Goal: Transaction & Acquisition: Purchase product/service

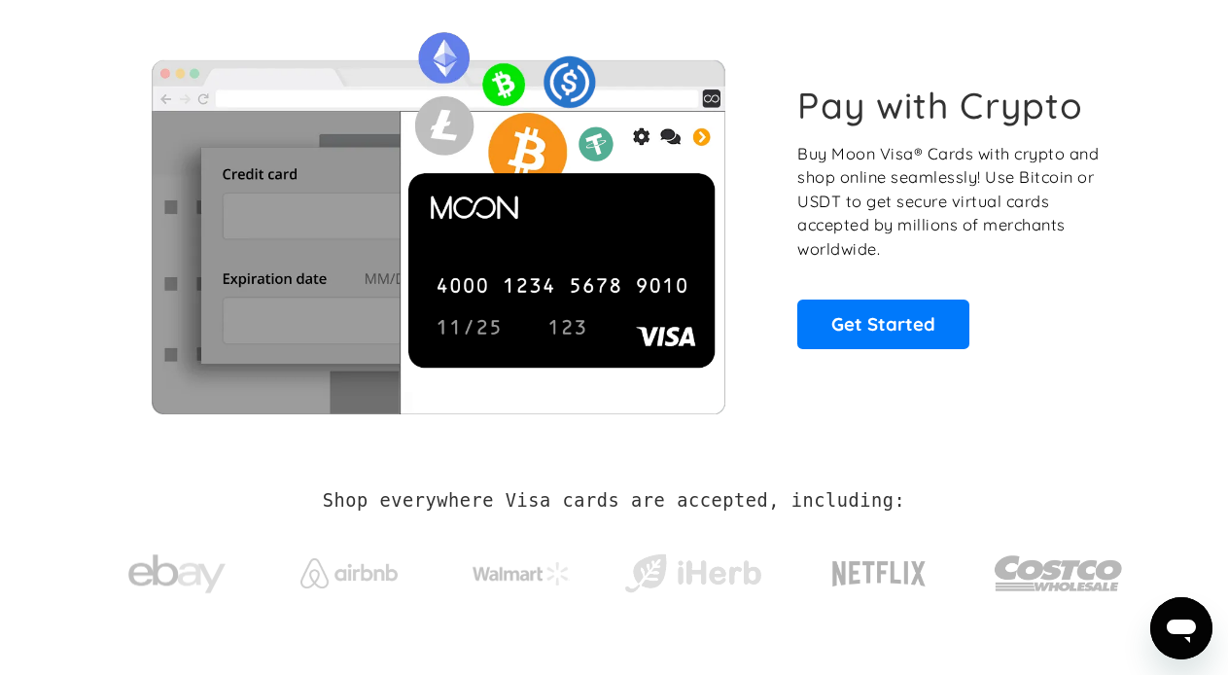
scroll to position [292, 0]
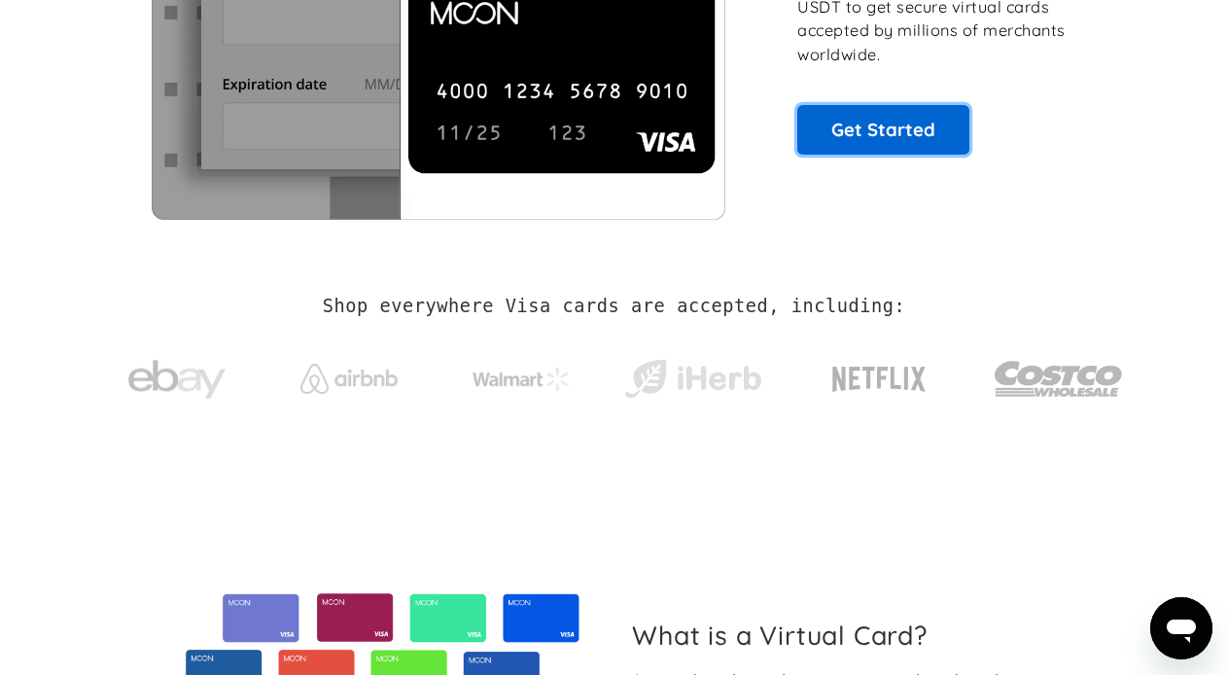
click at [877, 126] on link "Get Started" at bounding box center [884, 129] width 172 height 49
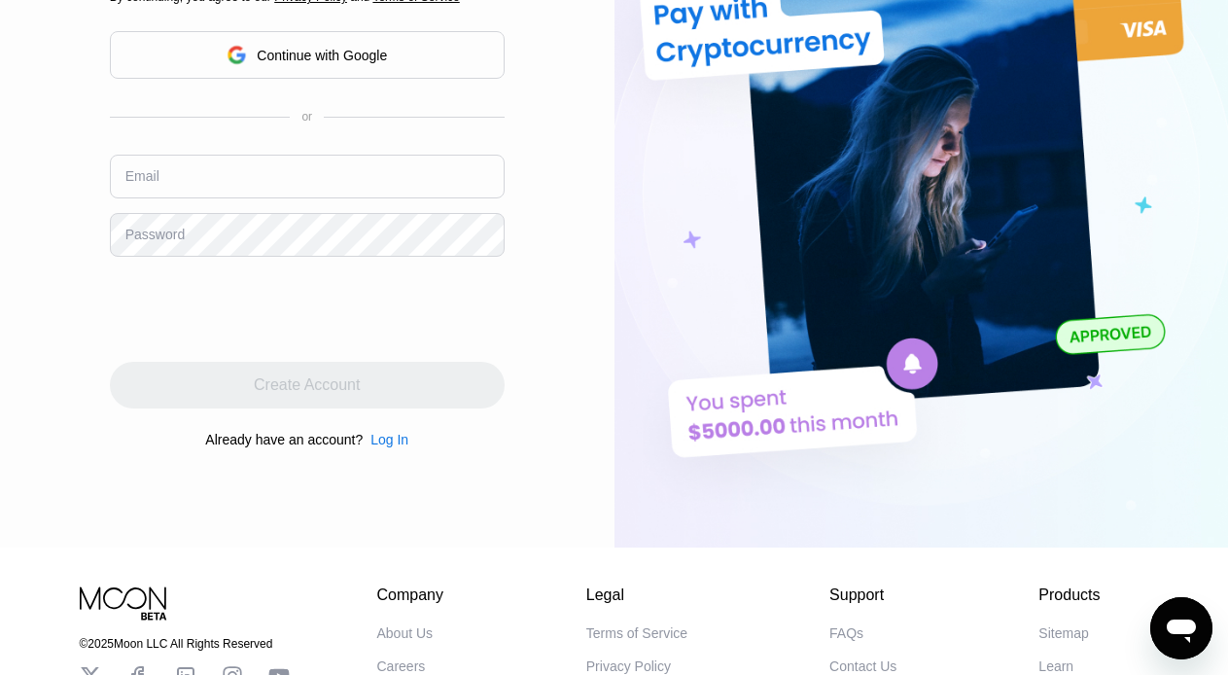
scroll to position [292, 0]
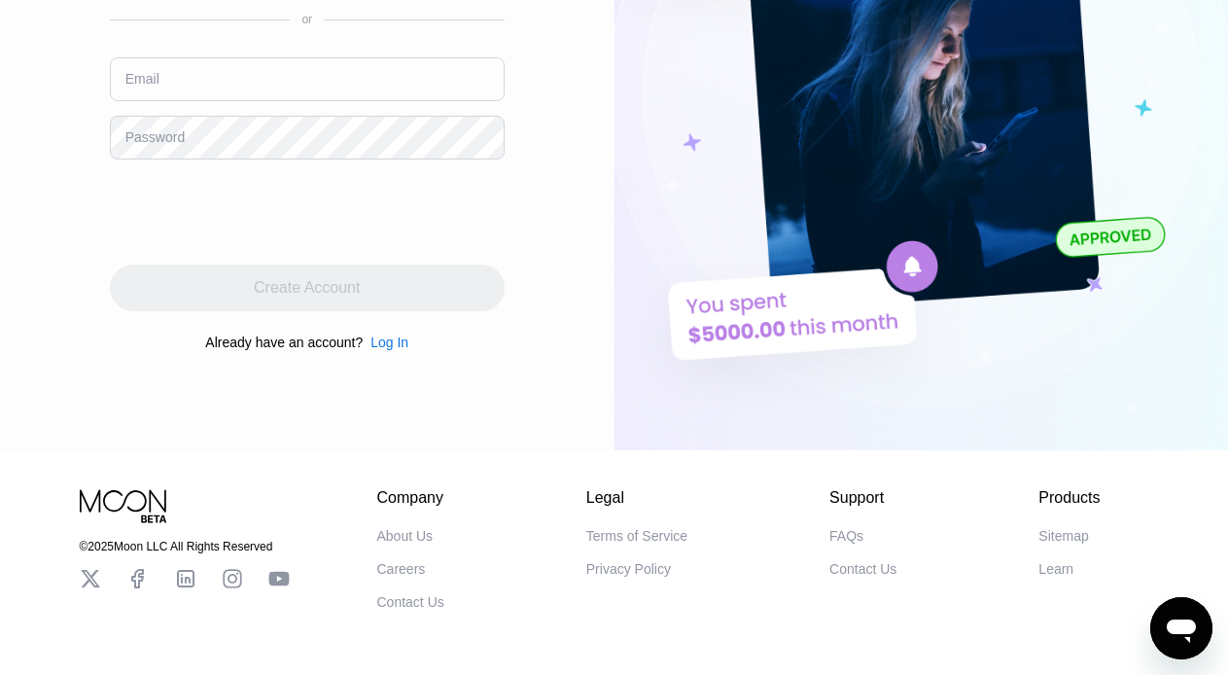
click at [257, 95] on input "text" at bounding box center [307, 79] width 395 height 44
type input "[EMAIL_ADDRESS][DOMAIN_NAME]"
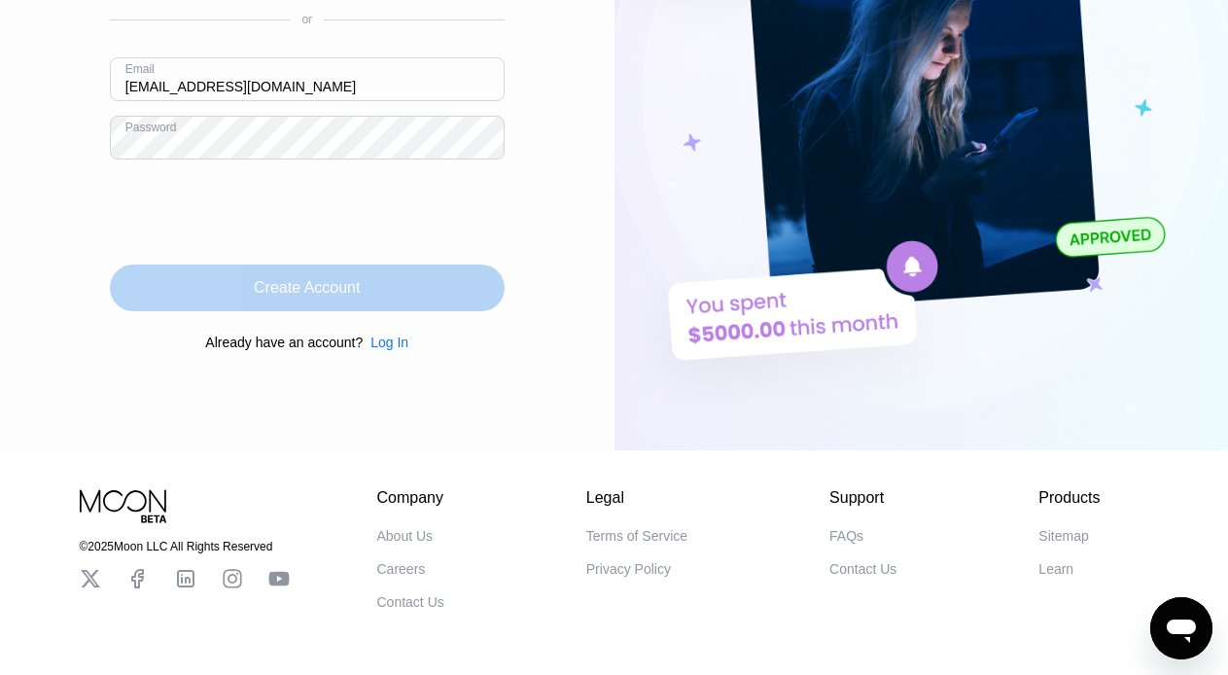
click at [238, 300] on div "Create Account" at bounding box center [307, 288] width 395 height 47
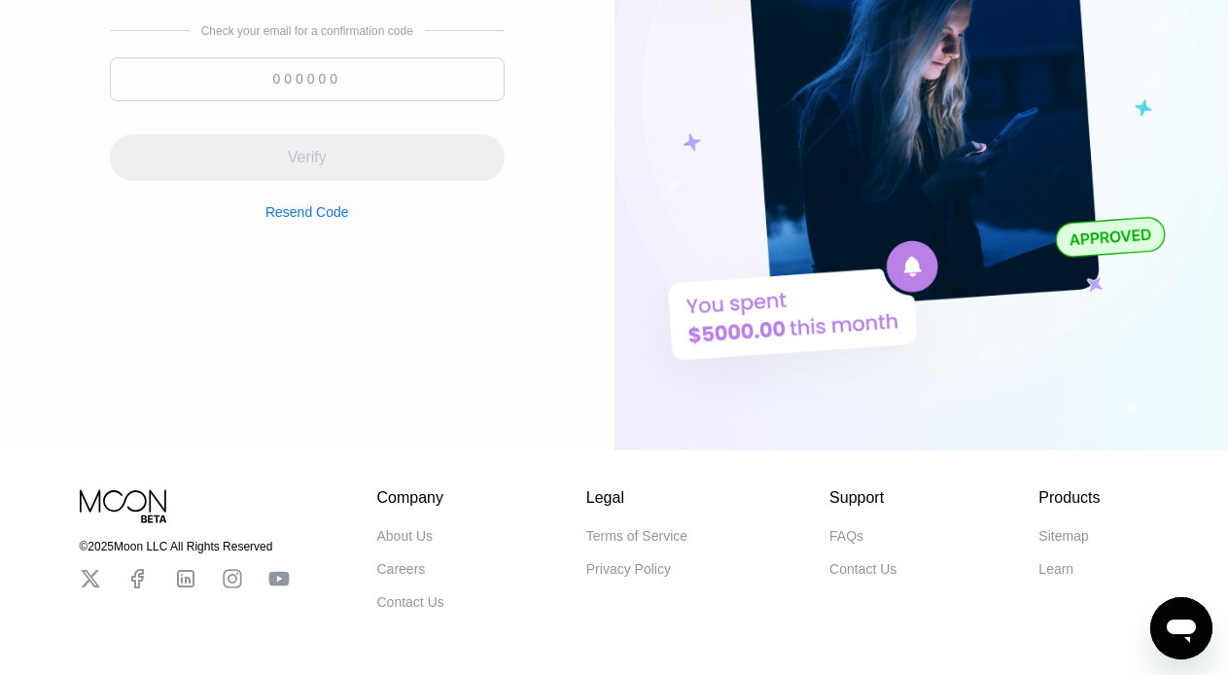
click at [287, 79] on input at bounding box center [307, 79] width 395 height 44
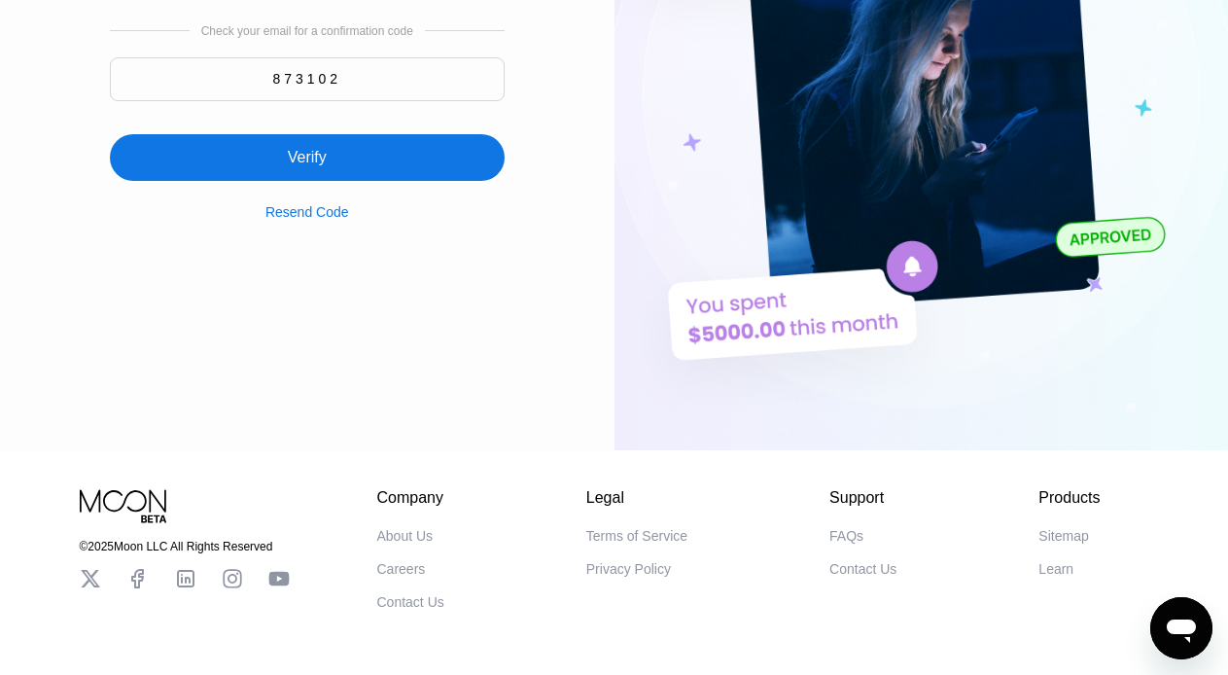
type input "873102"
click at [301, 167] on div "Verify" at bounding box center [307, 157] width 39 height 19
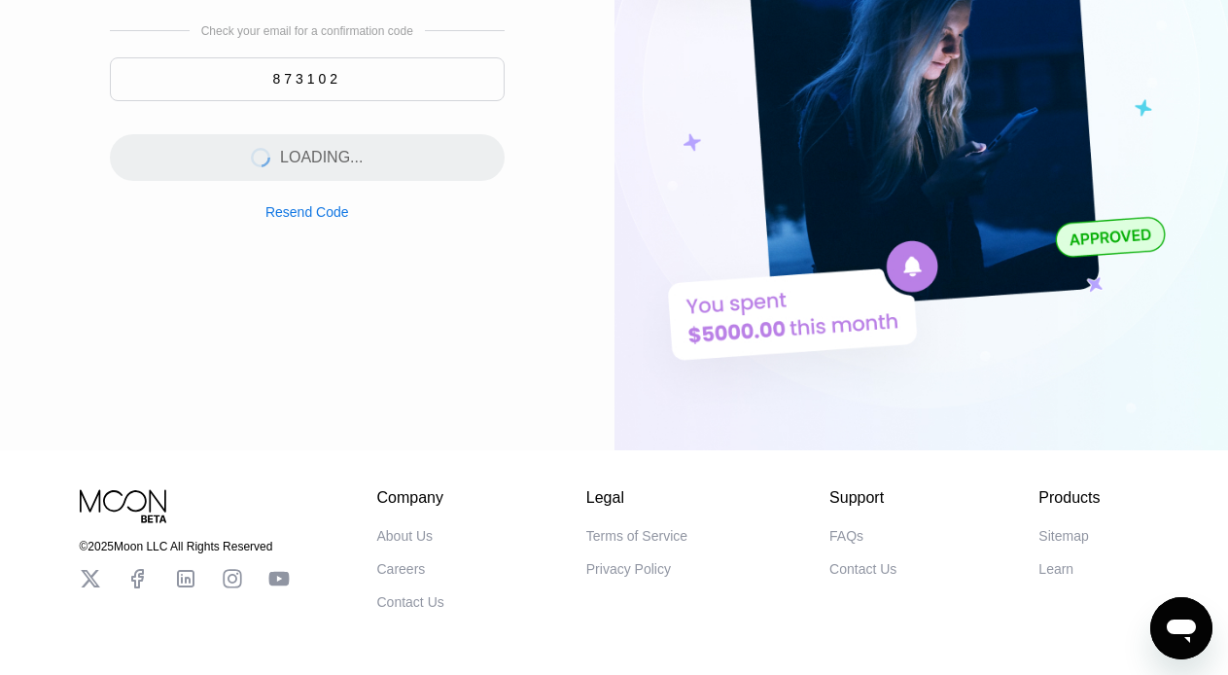
scroll to position [0, 0]
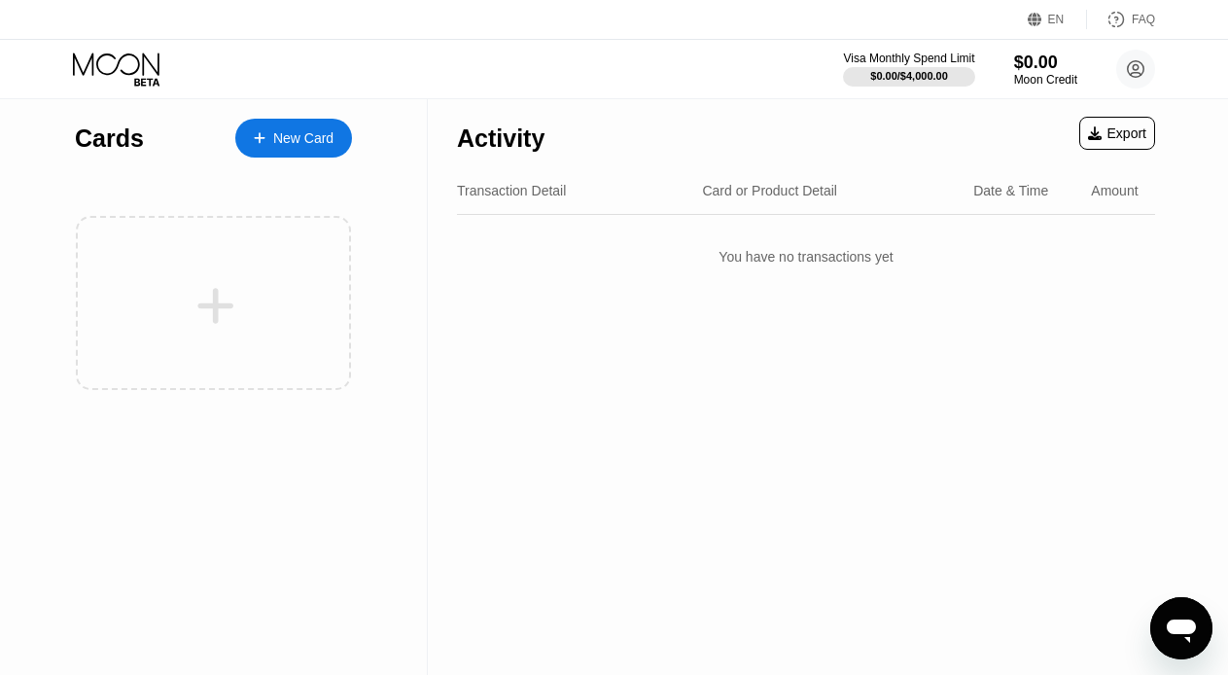
click at [280, 137] on div "New Card" at bounding box center [303, 138] width 60 height 17
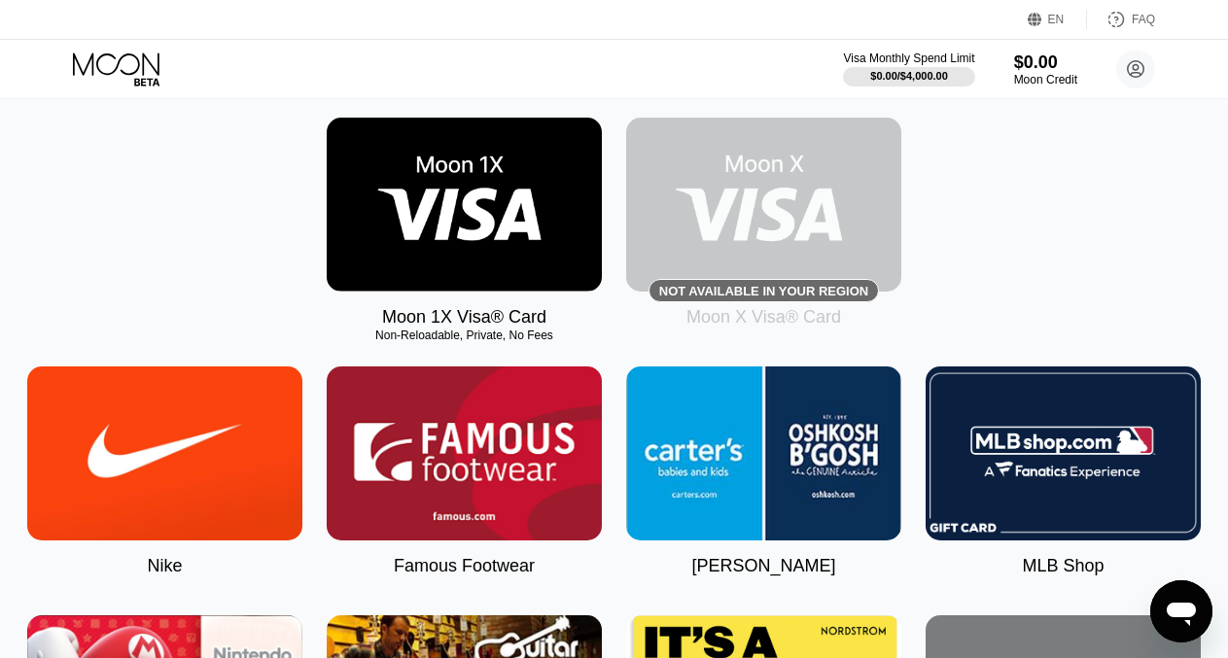
scroll to position [389, 0]
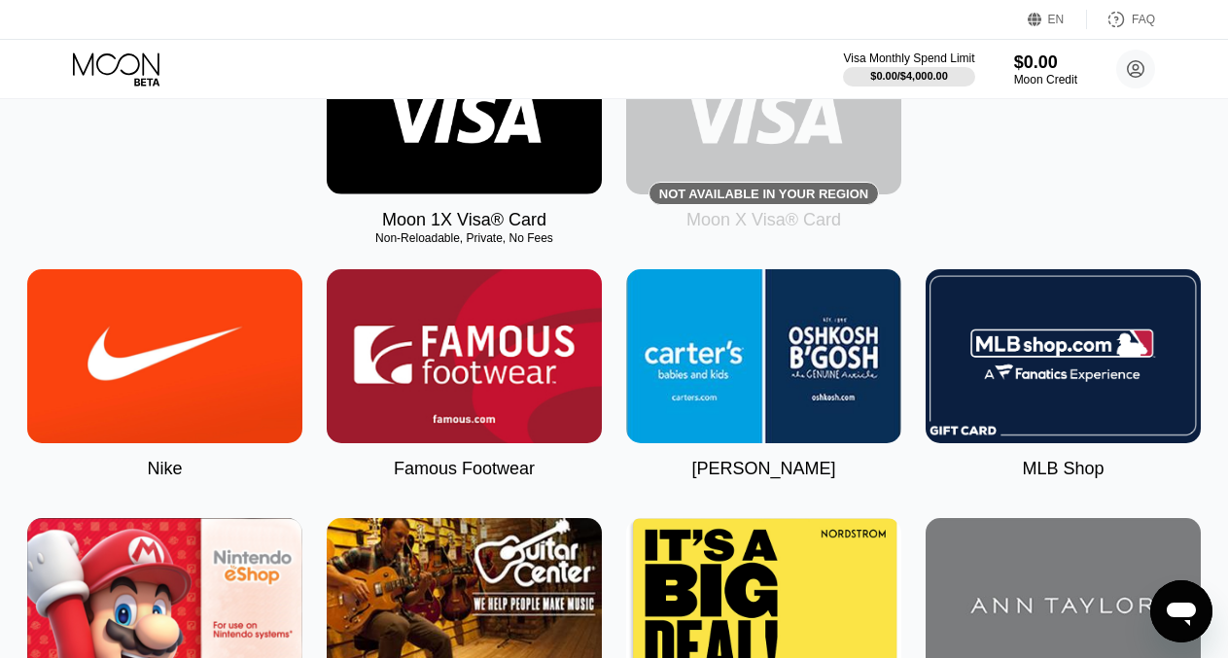
click at [518, 162] on img at bounding box center [464, 107] width 275 height 174
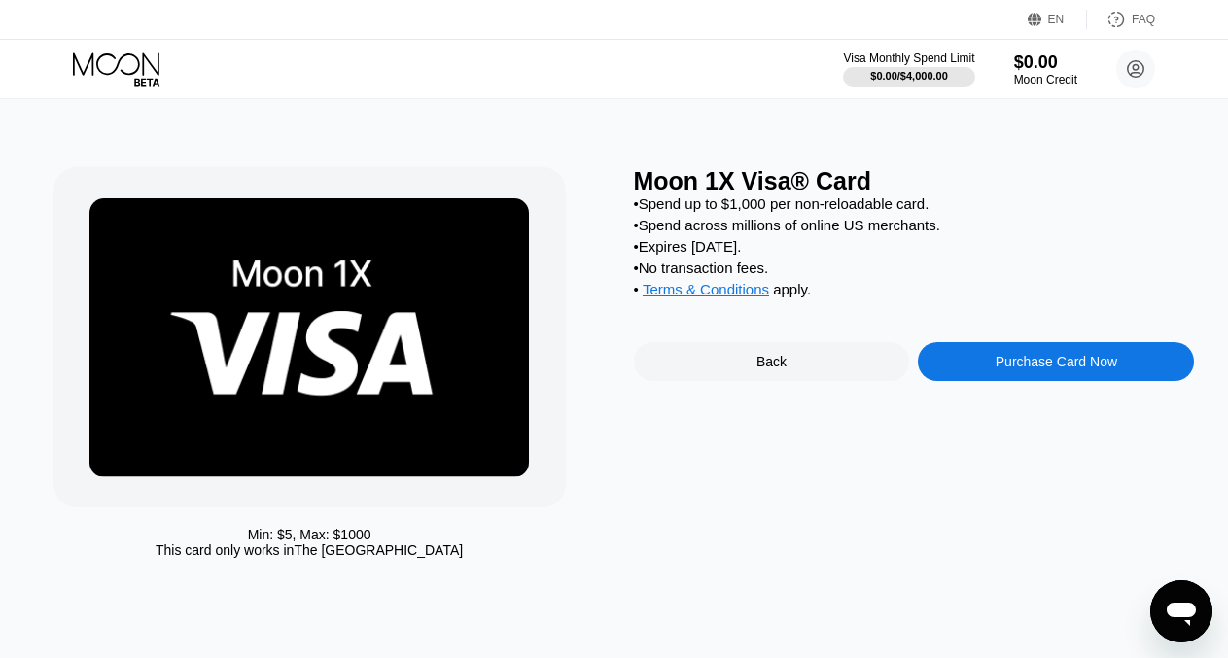
click at [1057, 370] on div "Purchase Card Now" at bounding box center [1057, 362] width 122 height 16
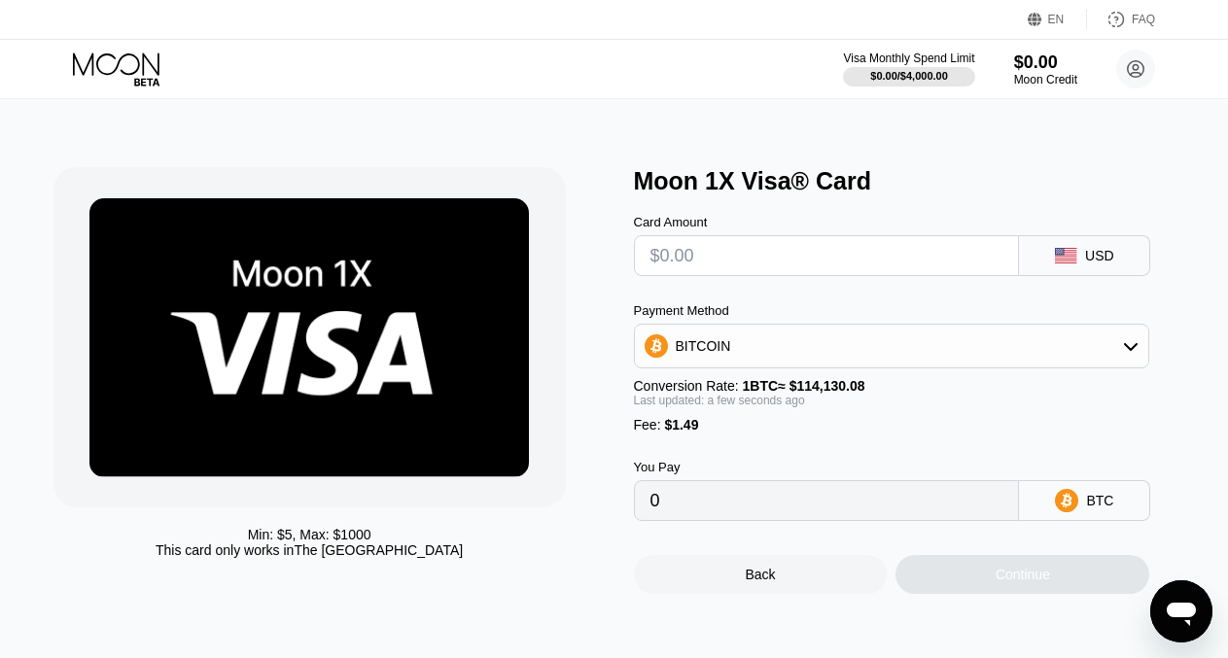
click at [893, 262] on input "text" at bounding box center [827, 255] width 353 height 39
type input "$1000"
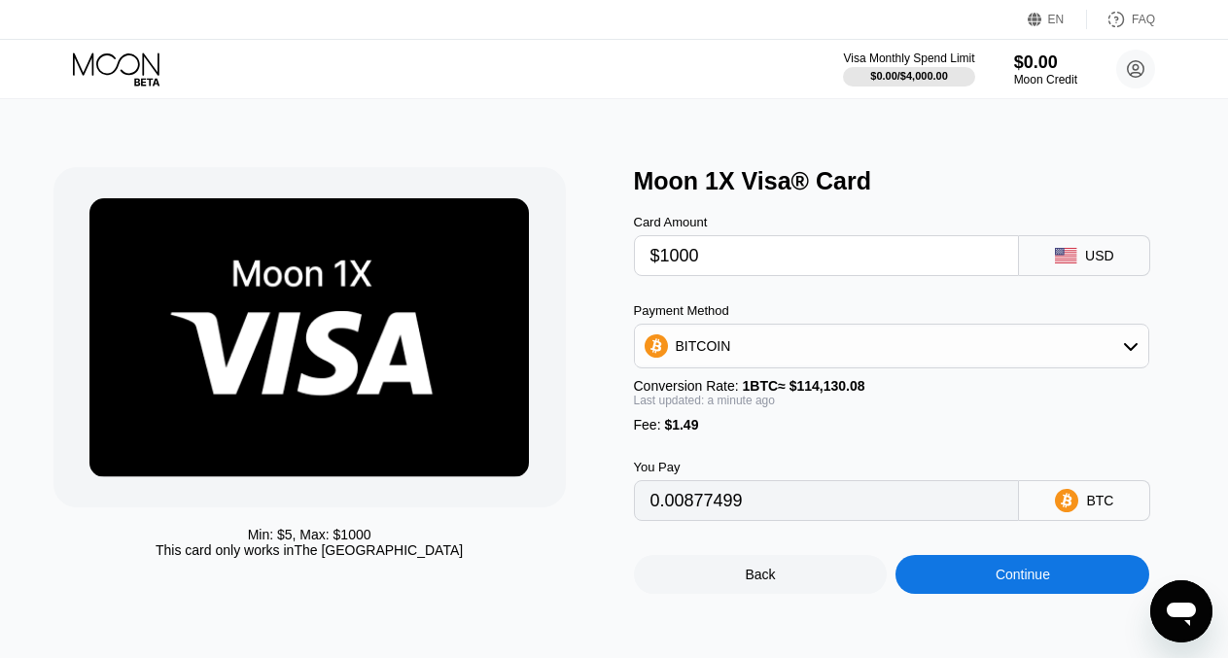
type input "0.00877499"
type input "$1"
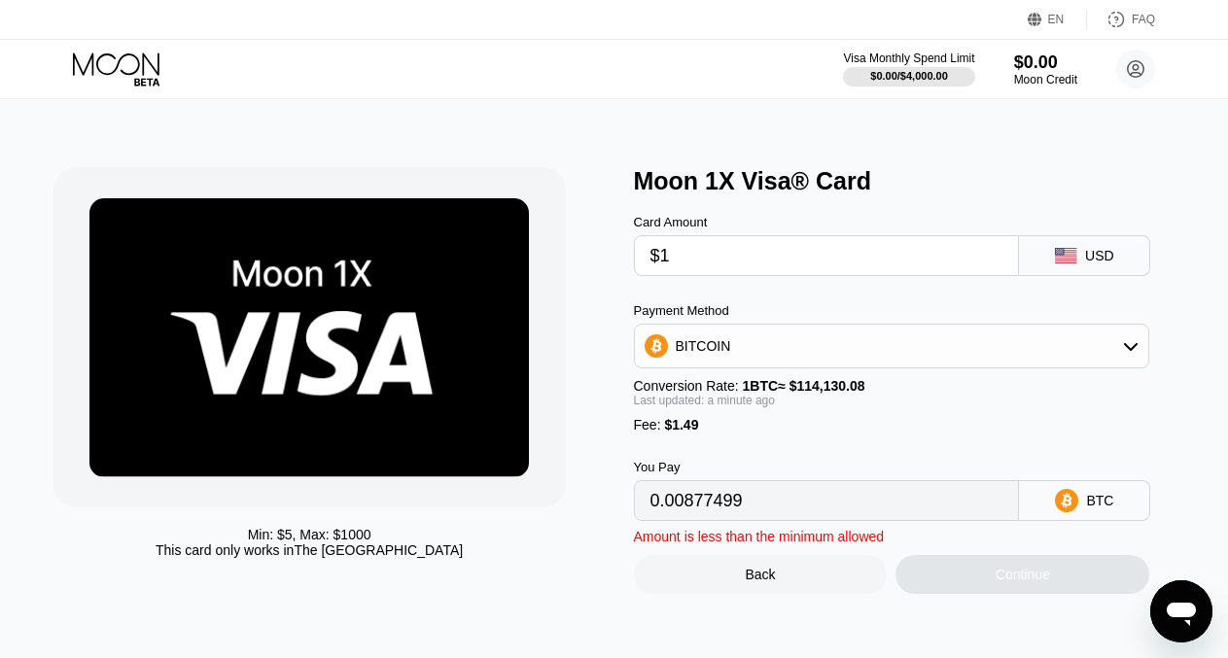
type input "0.00002182"
click at [893, 262] on input "$1" at bounding box center [827, 255] width 353 height 39
type input "0"
type input "$53"
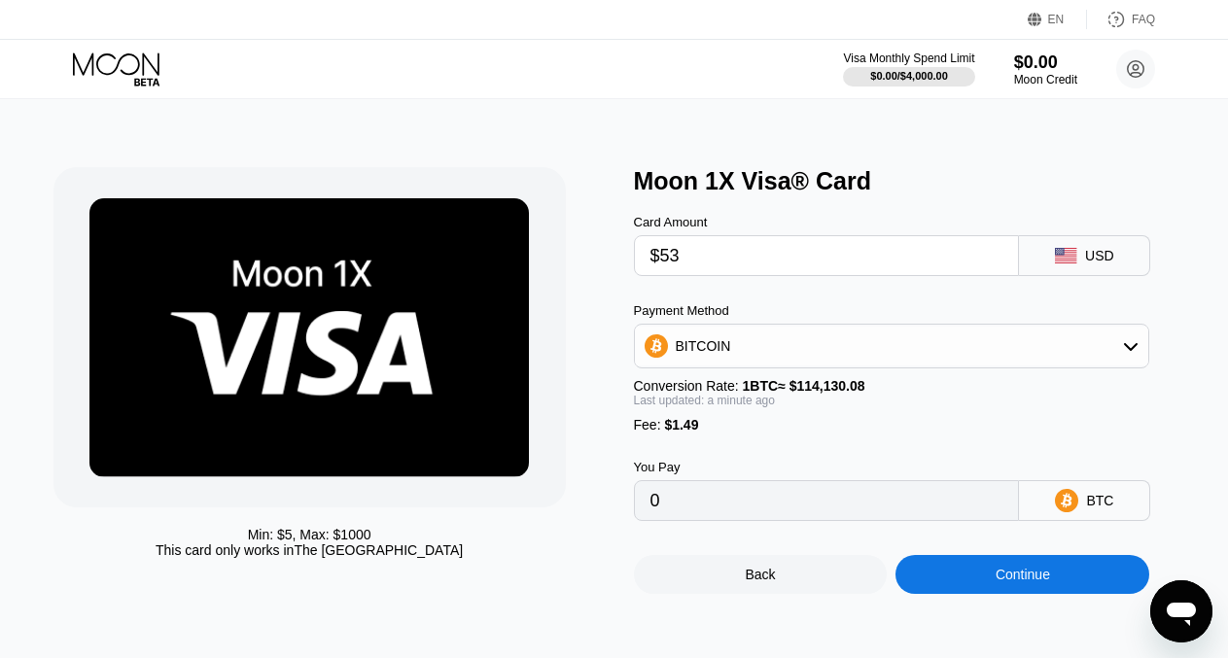
type input "0.00047744"
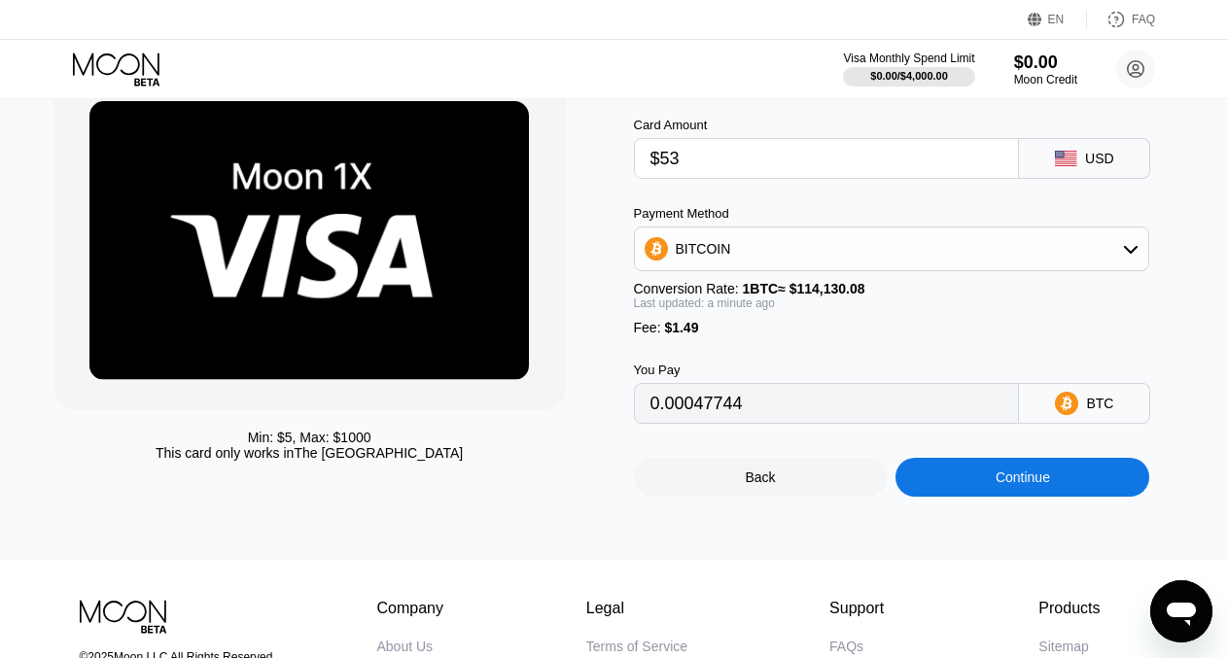
type input "$53"
click at [1011, 485] on div "Continue" at bounding box center [1023, 478] width 54 height 16
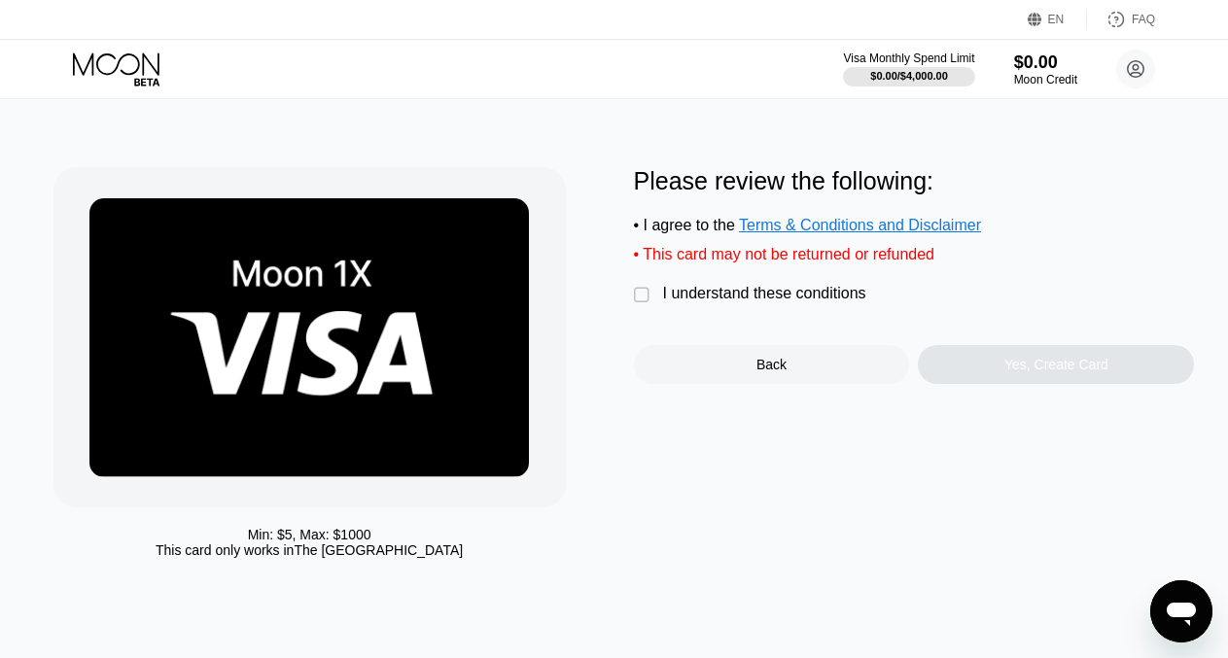
click at [637, 305] on div "" at bounding box center [643, 295] width 19 height 19
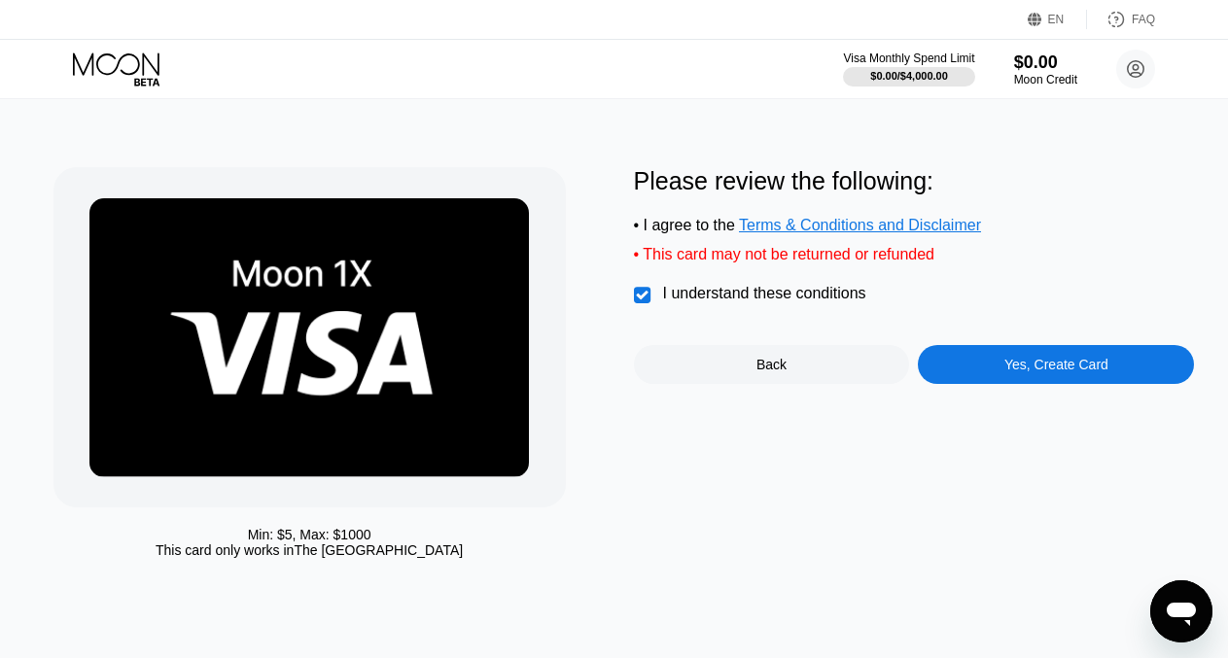
click at [1063, 372] on div "Yes, Create Card" at bounding box center [1057, 365] width 104 height 16
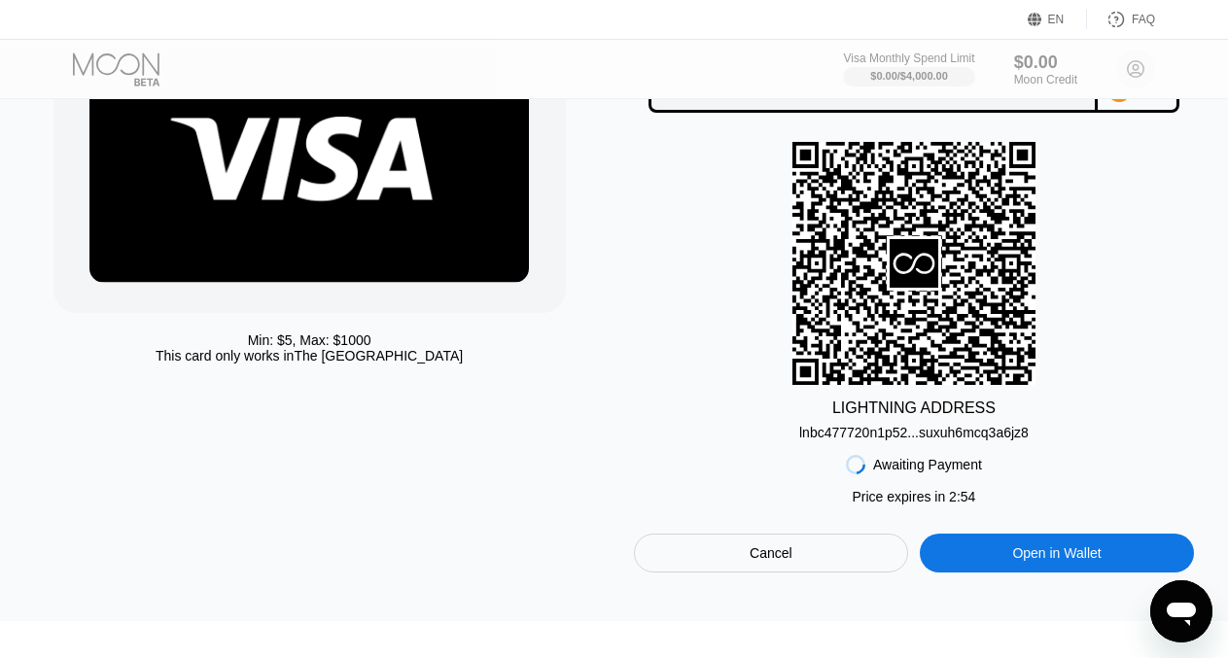
scroll to position [292, 0]
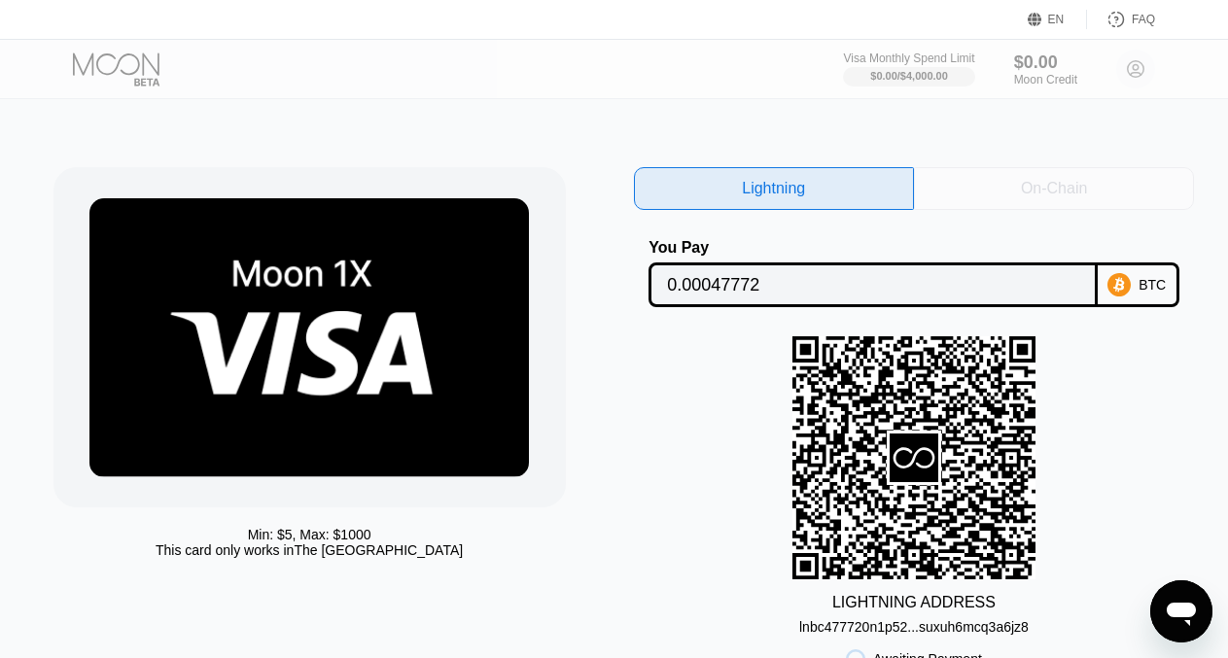
click at [1061, 183] on div "On-Chain" at bounding box center [1054, 188] width 66 height 19
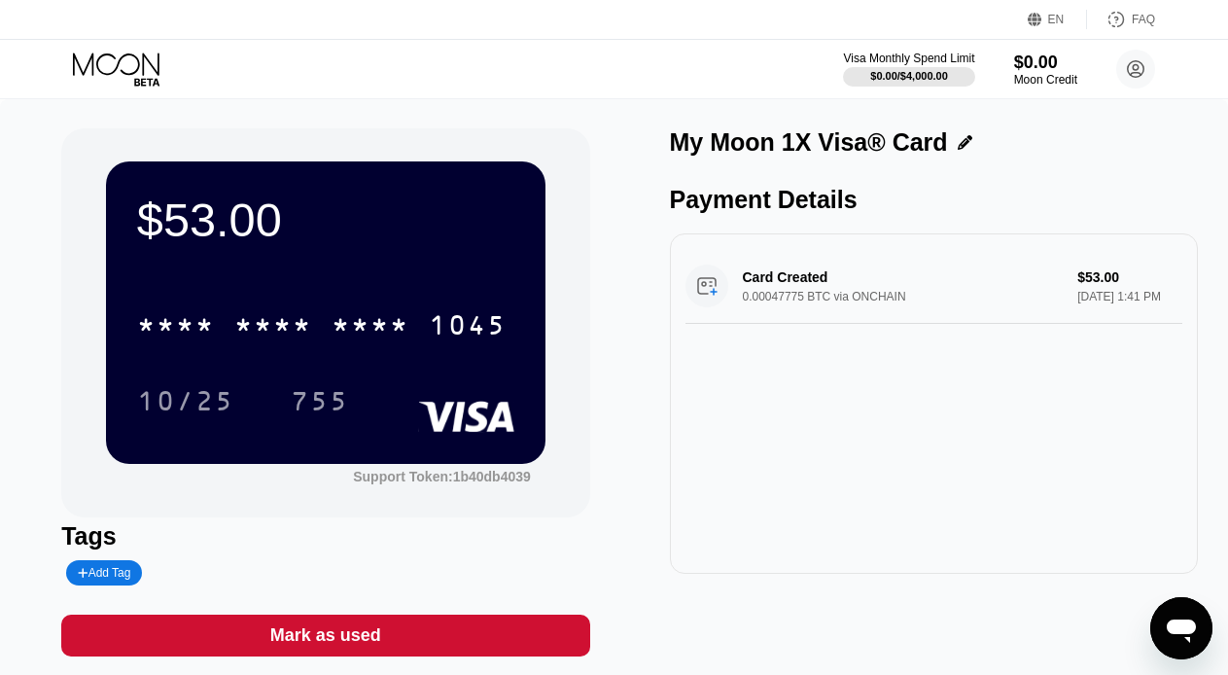
click at [887, 305] on div "Card Created 0.00047775 BTC via ONCHAIN $53.00 [DATE] 1:41 PM" at bounding box center [934, 286] width 497 height 75
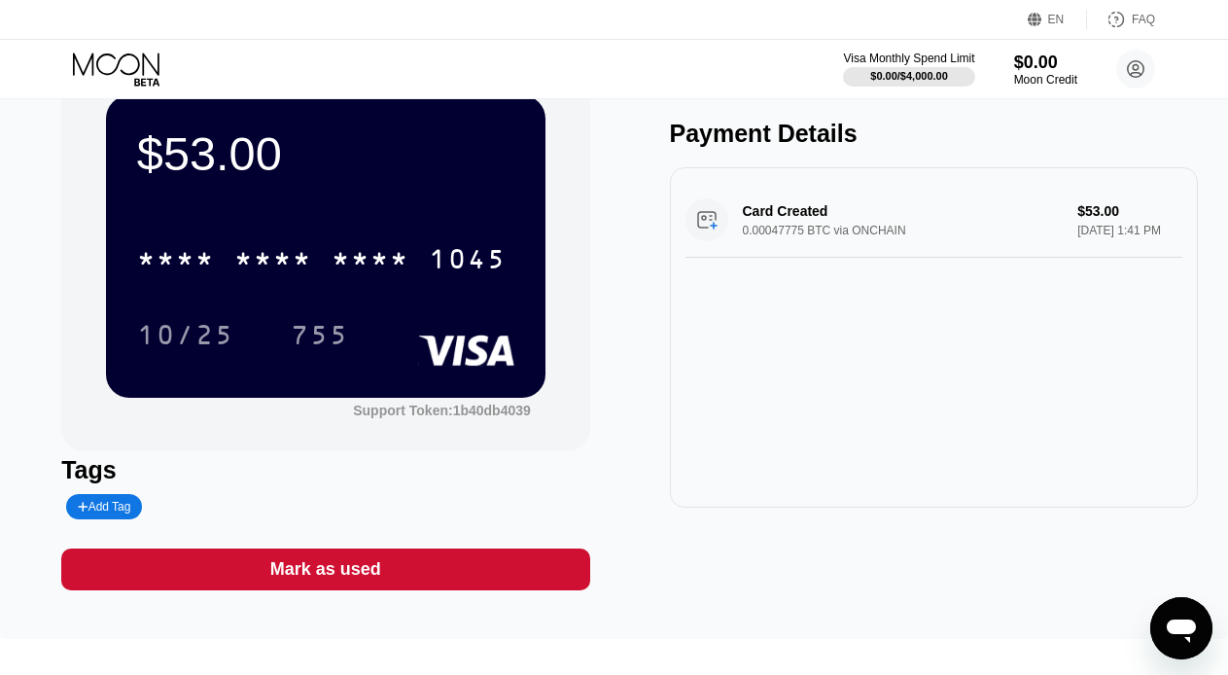
scroll to position [67, 0]
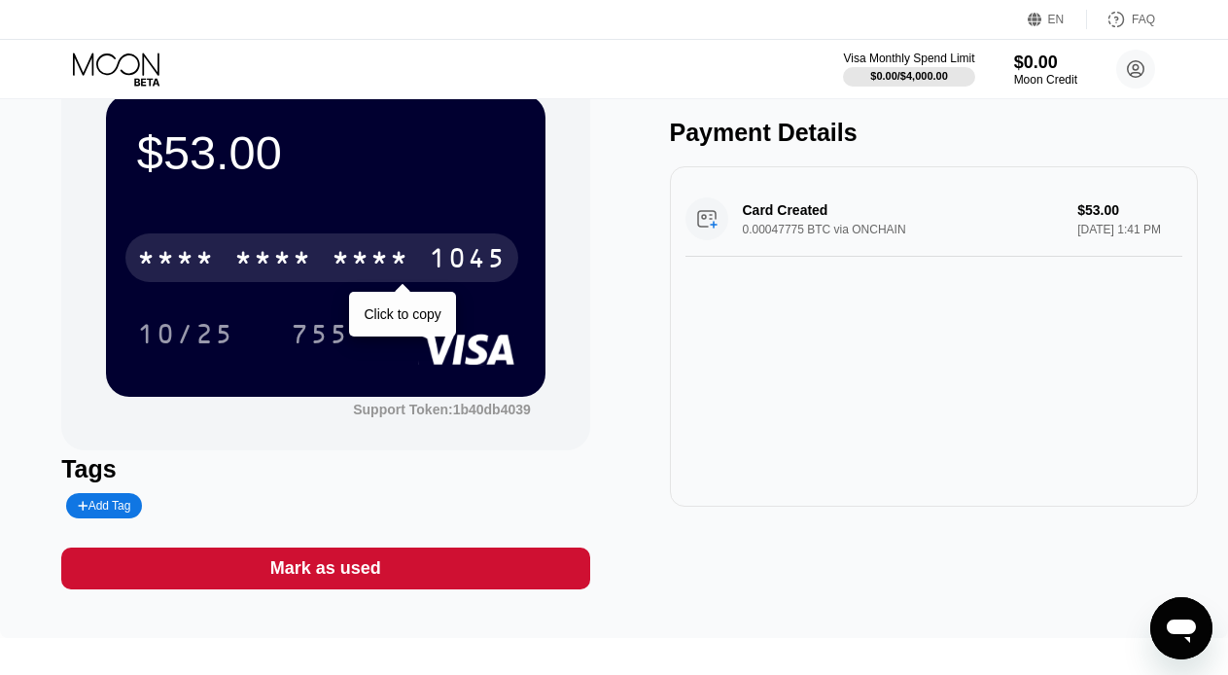
click at [391, 264] on div "* * * *" at bounding box center [371, 260] width 78 height 31
